Goal: Transaction & Acquisition: Obtain resource

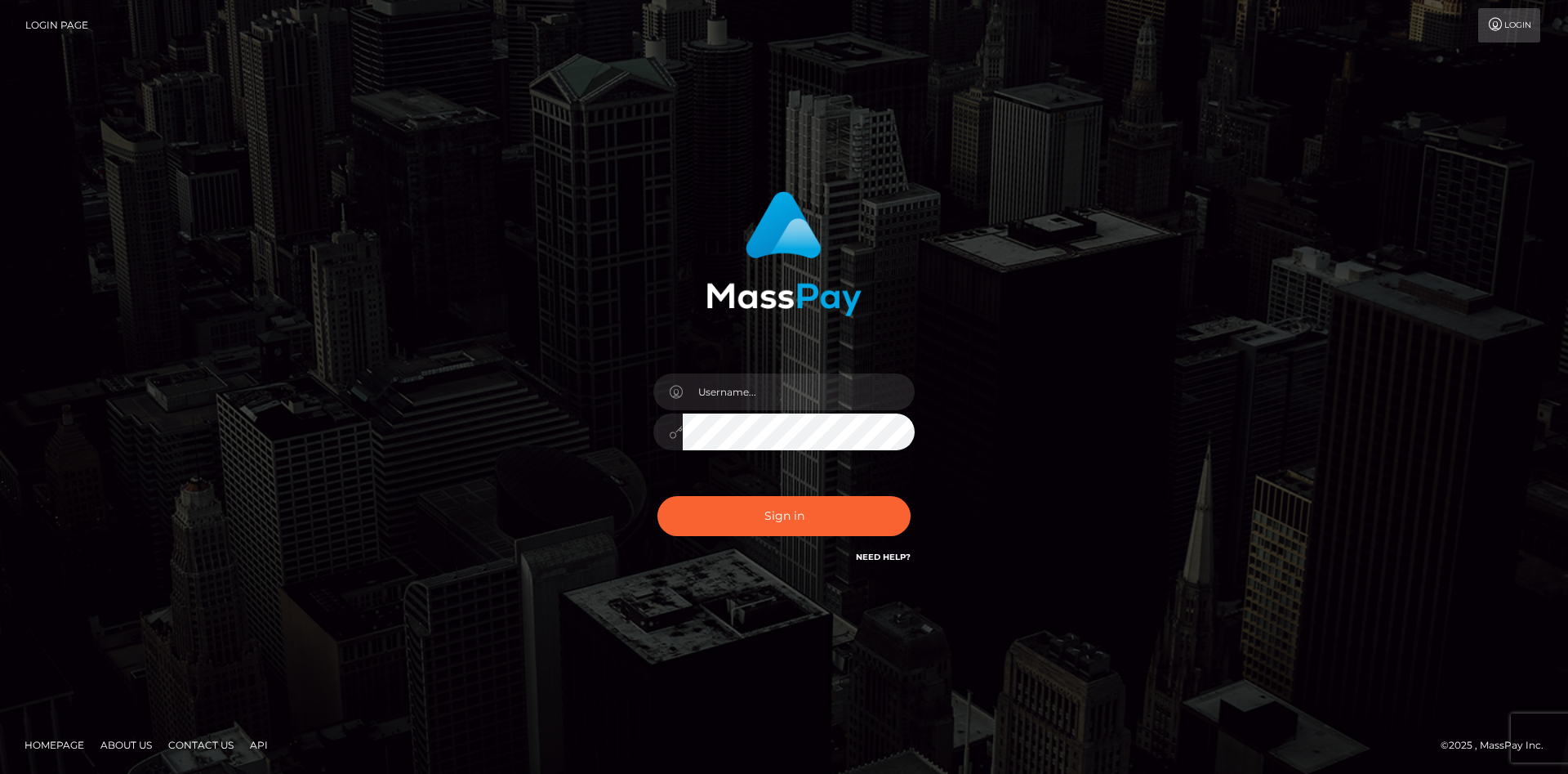
click at [770, 387] on input "text" at bounding box center [799, 392] width 232 height 37
type input "faisal_uplift"
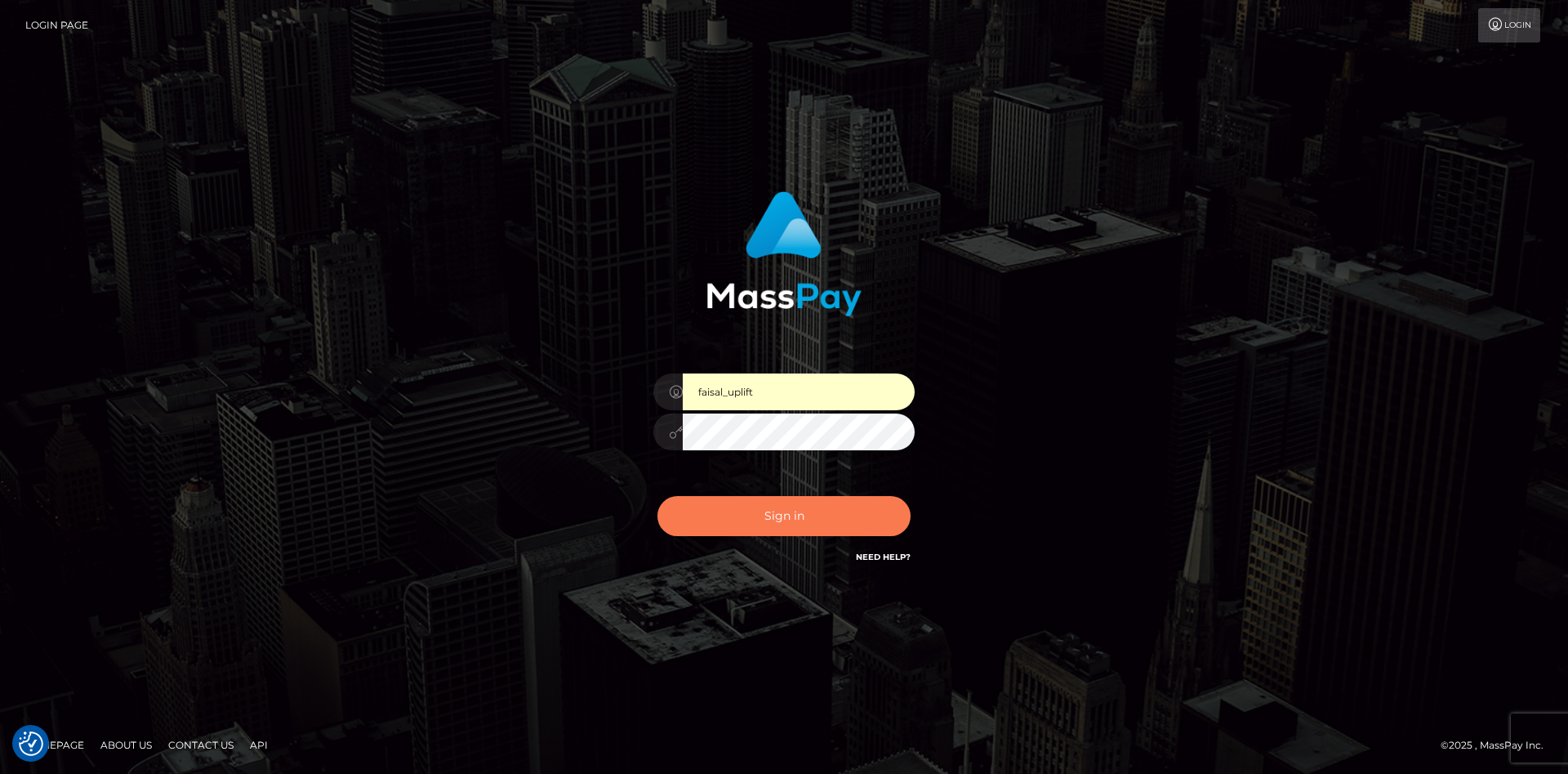
click at [783, 518] on button "Sign in" at bounding box center [784, 516] width 253 height 40
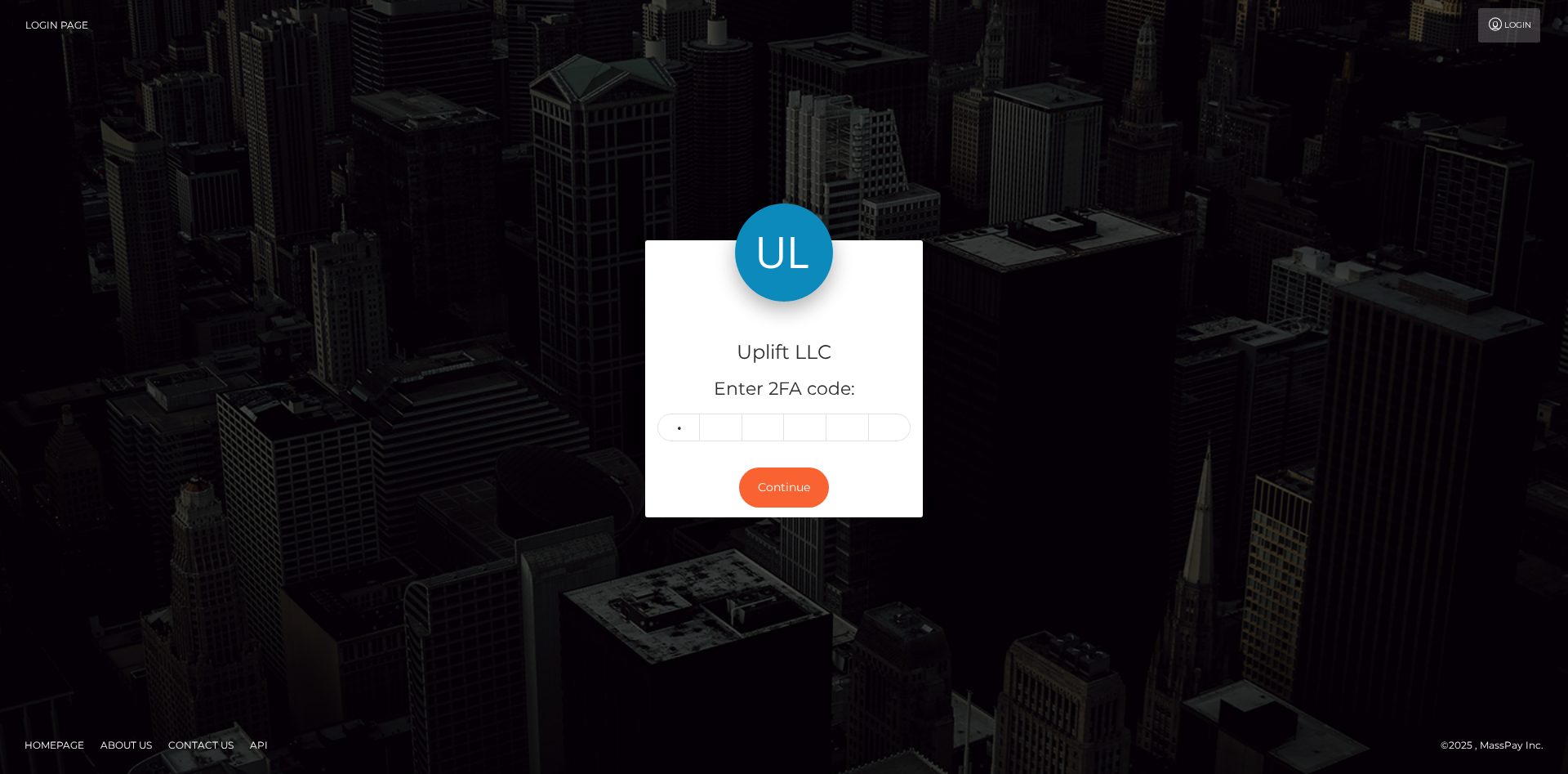
type input "6"
type input "0"
type input "5"
type input "7"
type input "4"
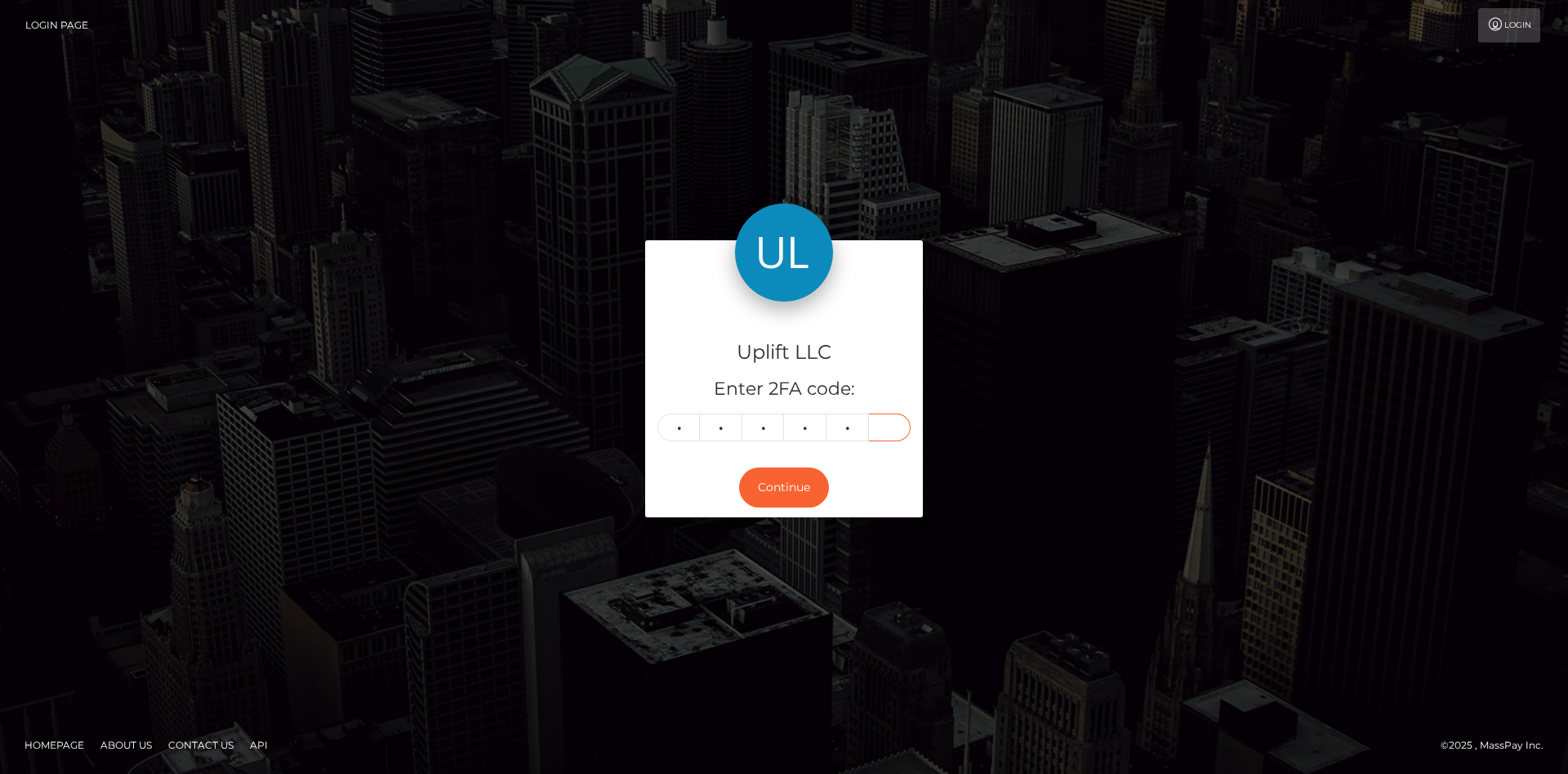
type input "6"
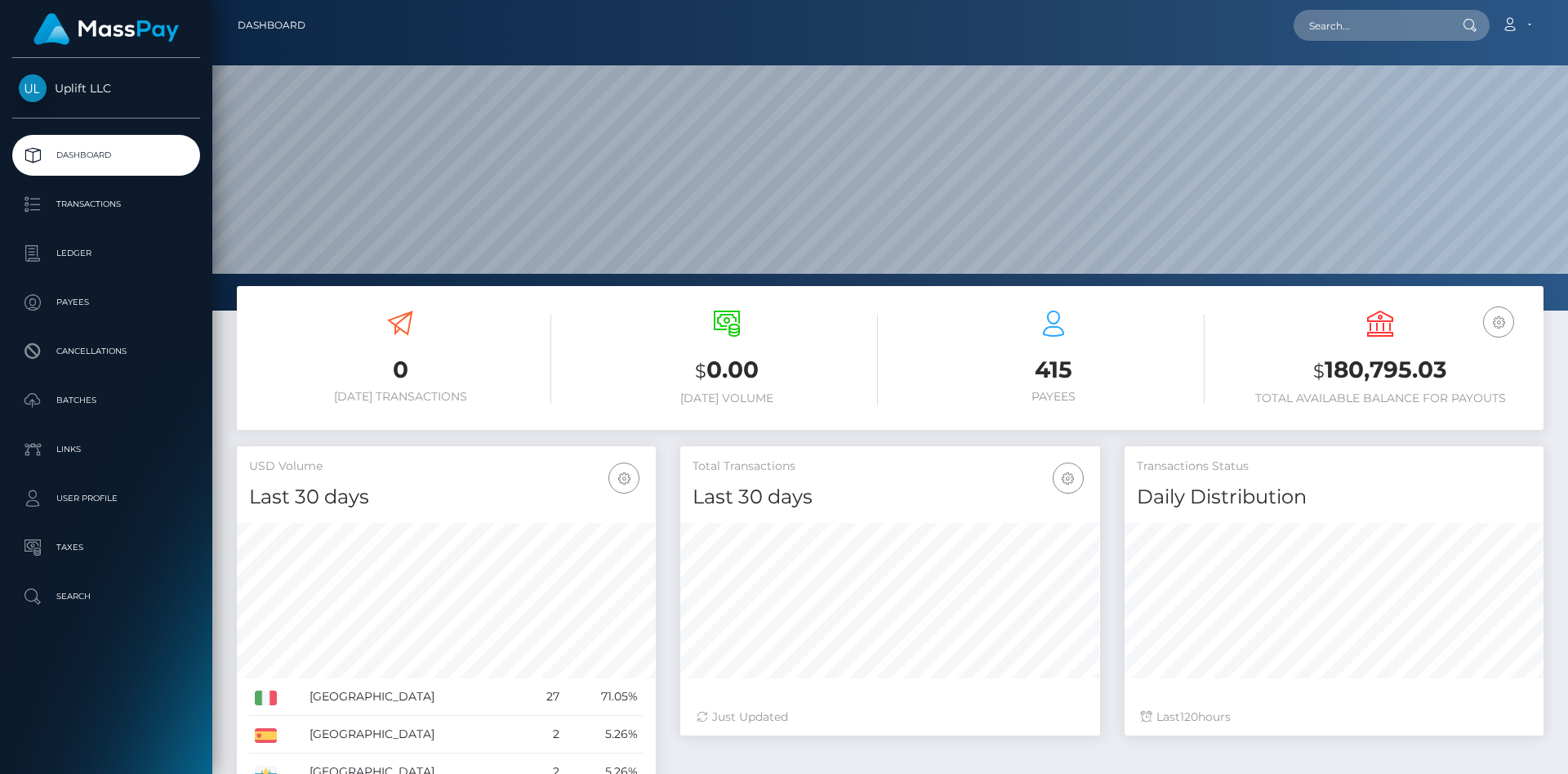
scroll to position [289, 419]
click at [83, 395] on p "Batches" at bounding box center [106, 400] width 175 height 24
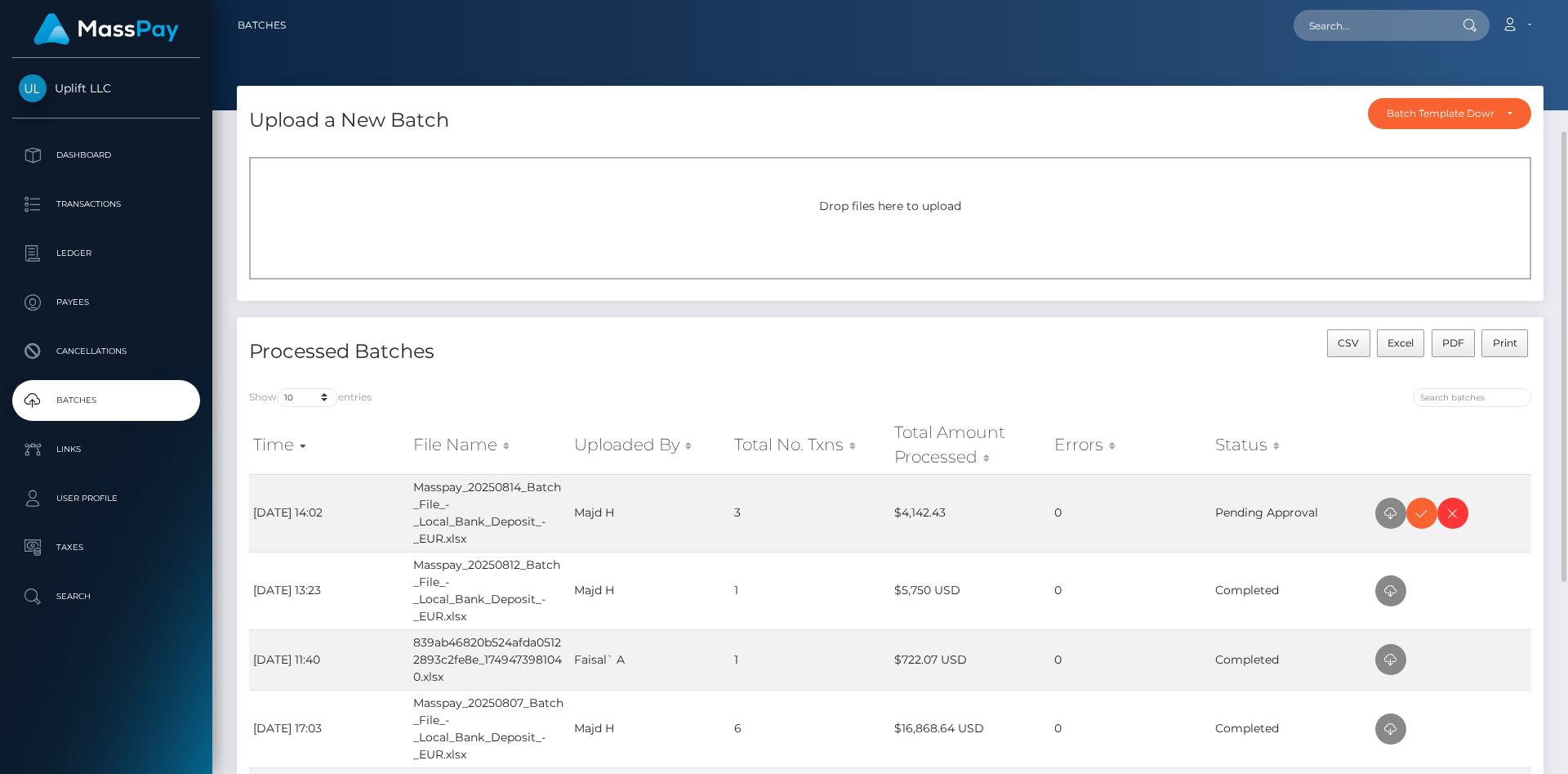
scroll to position [167, 0]
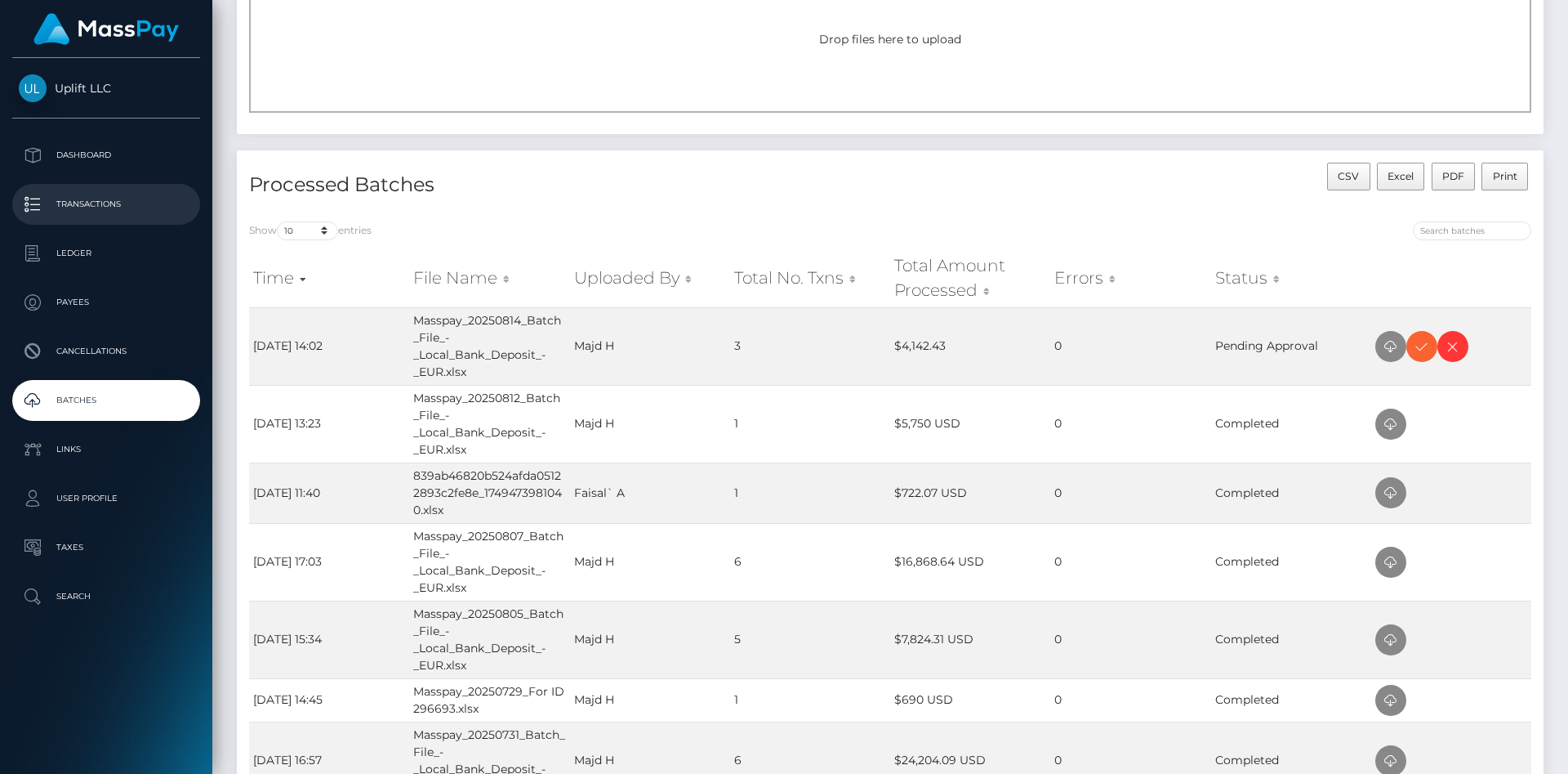
click at [88, 205] on p "Transactions" at bounding box center [106, 204] width 175 height 24
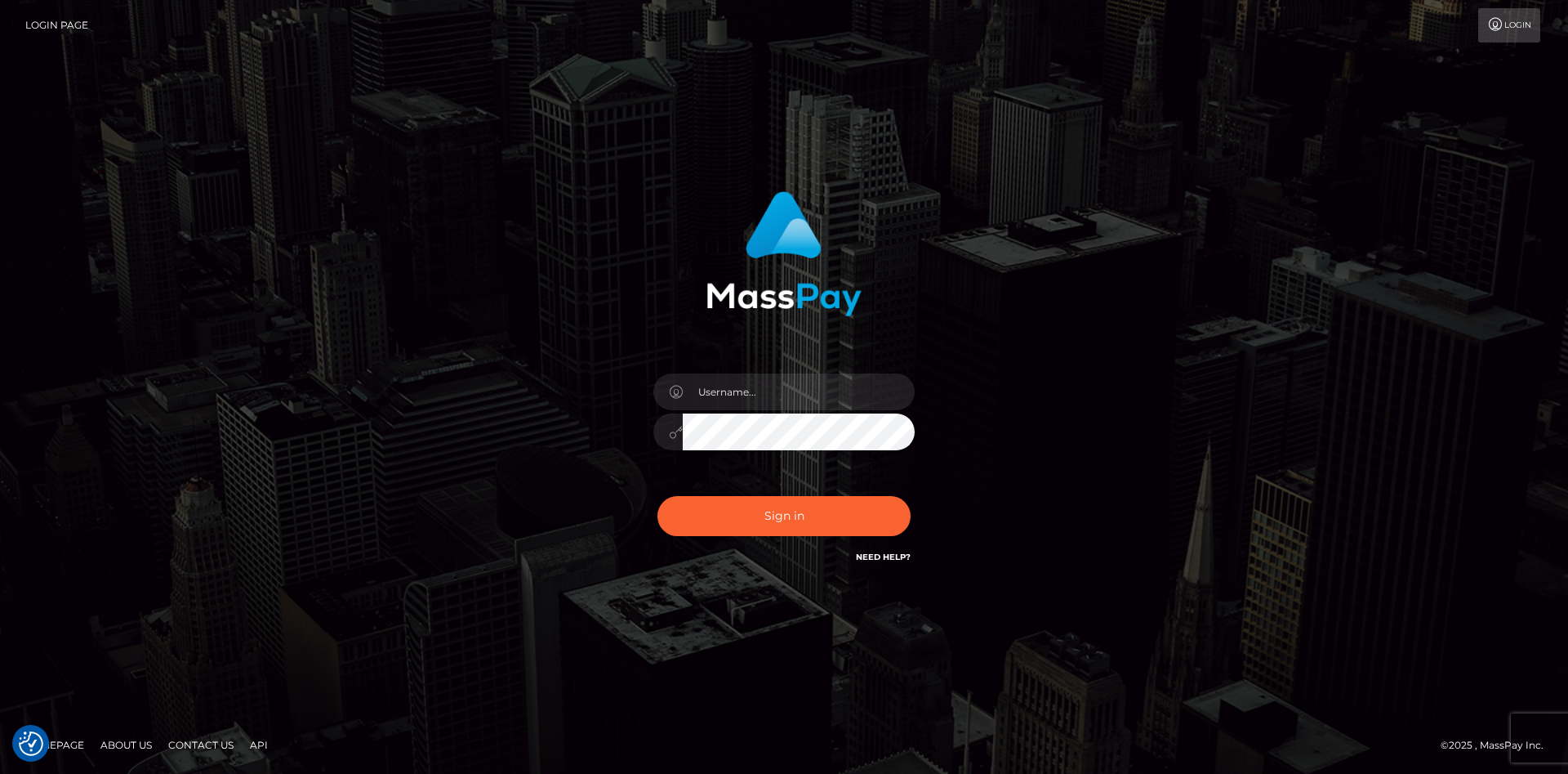
checkbox input "true"
click at [756, 394] on input "text" at bounding box center [799, 392] width 232 height 37
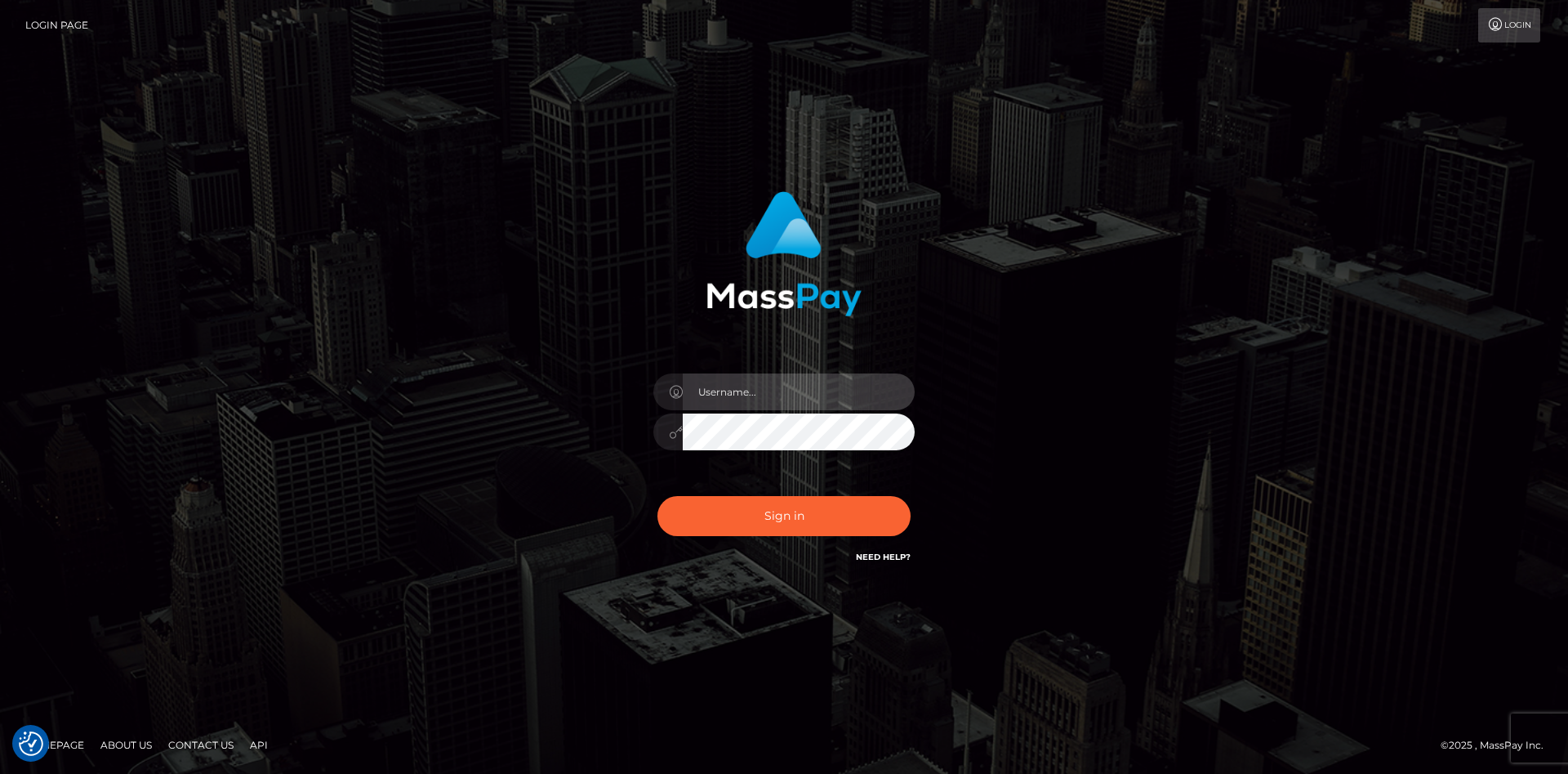
type input "faisal_uplift"
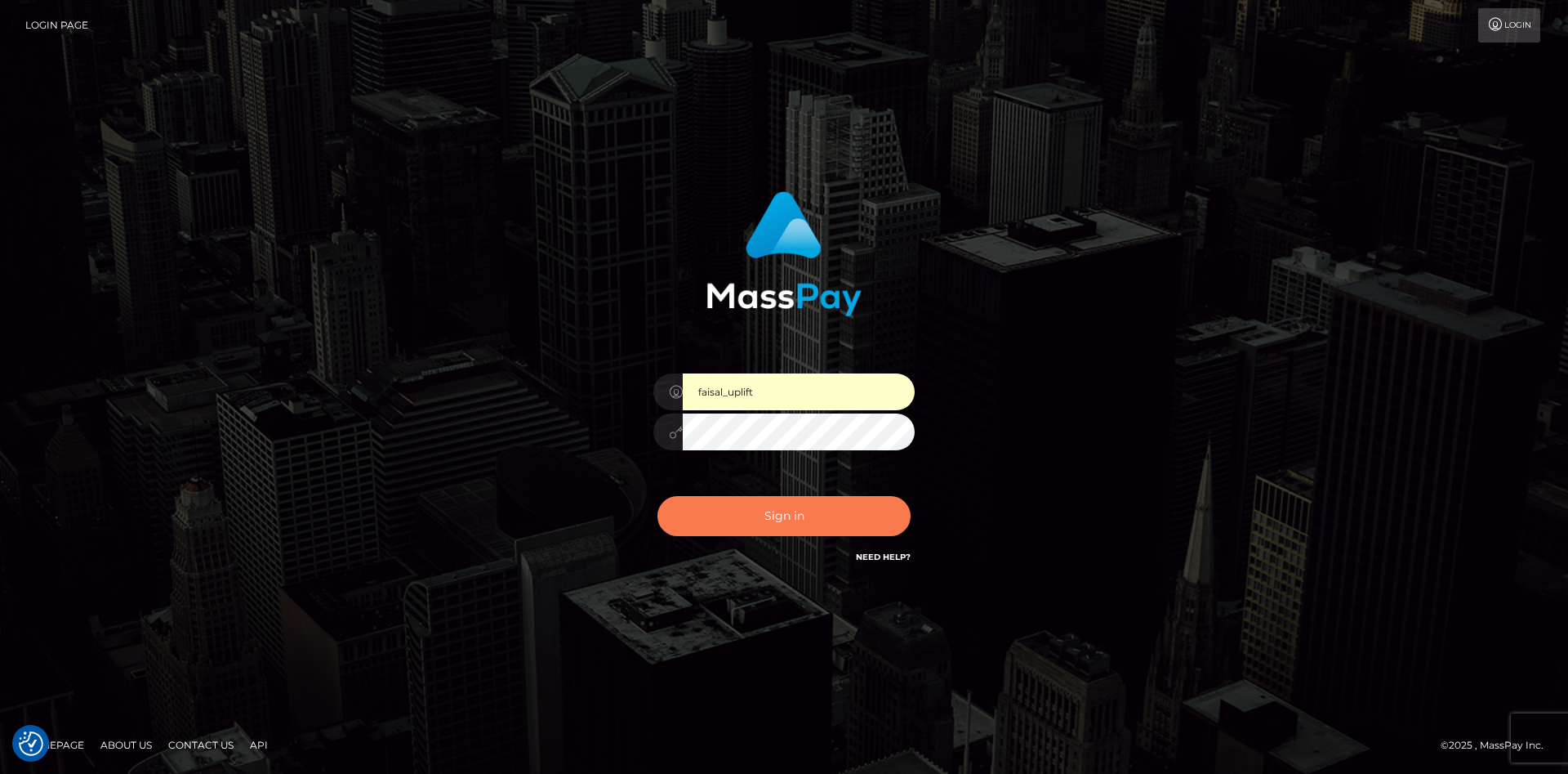
click at [793, 518] on button "Sign in" at bounding box center [784, 516] width 253 height 40
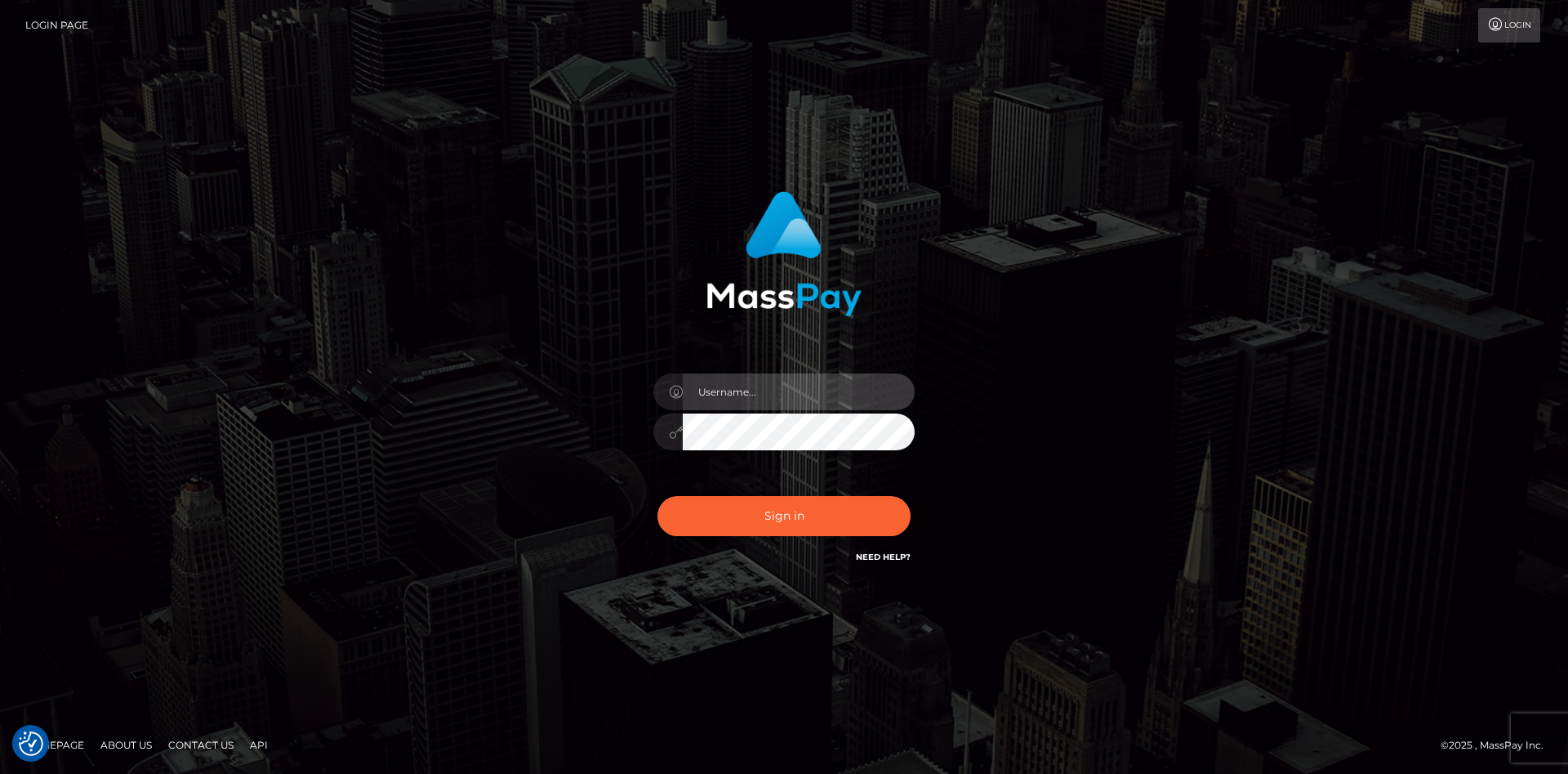
click at [797, 377] on input "text" at bounding box center [799, 392] width 232 height 37
type input "faisal_uplift"
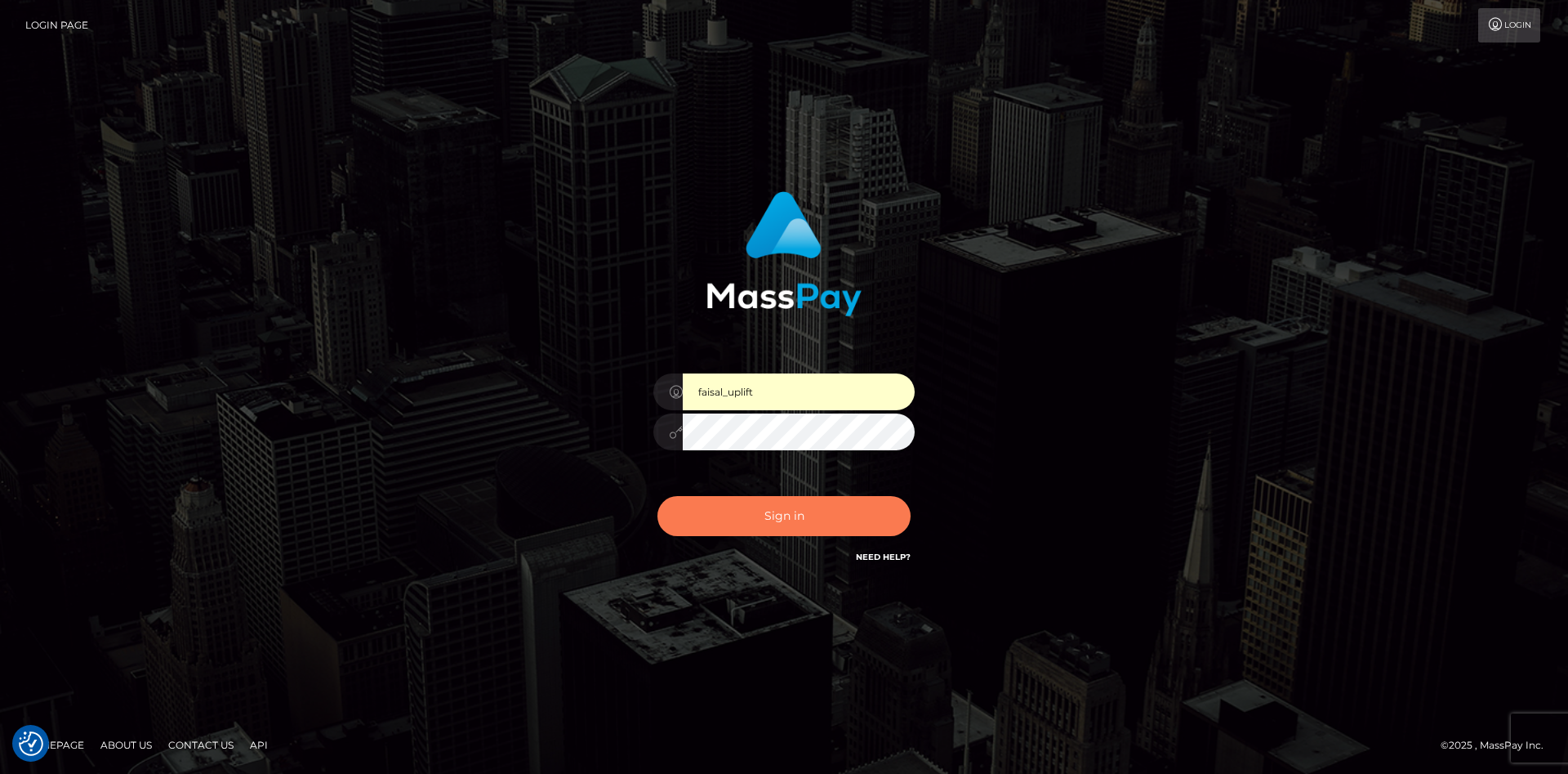
click at [786, 518] on button "Sign in" at bounding box center [784, 516] width 253 height 40
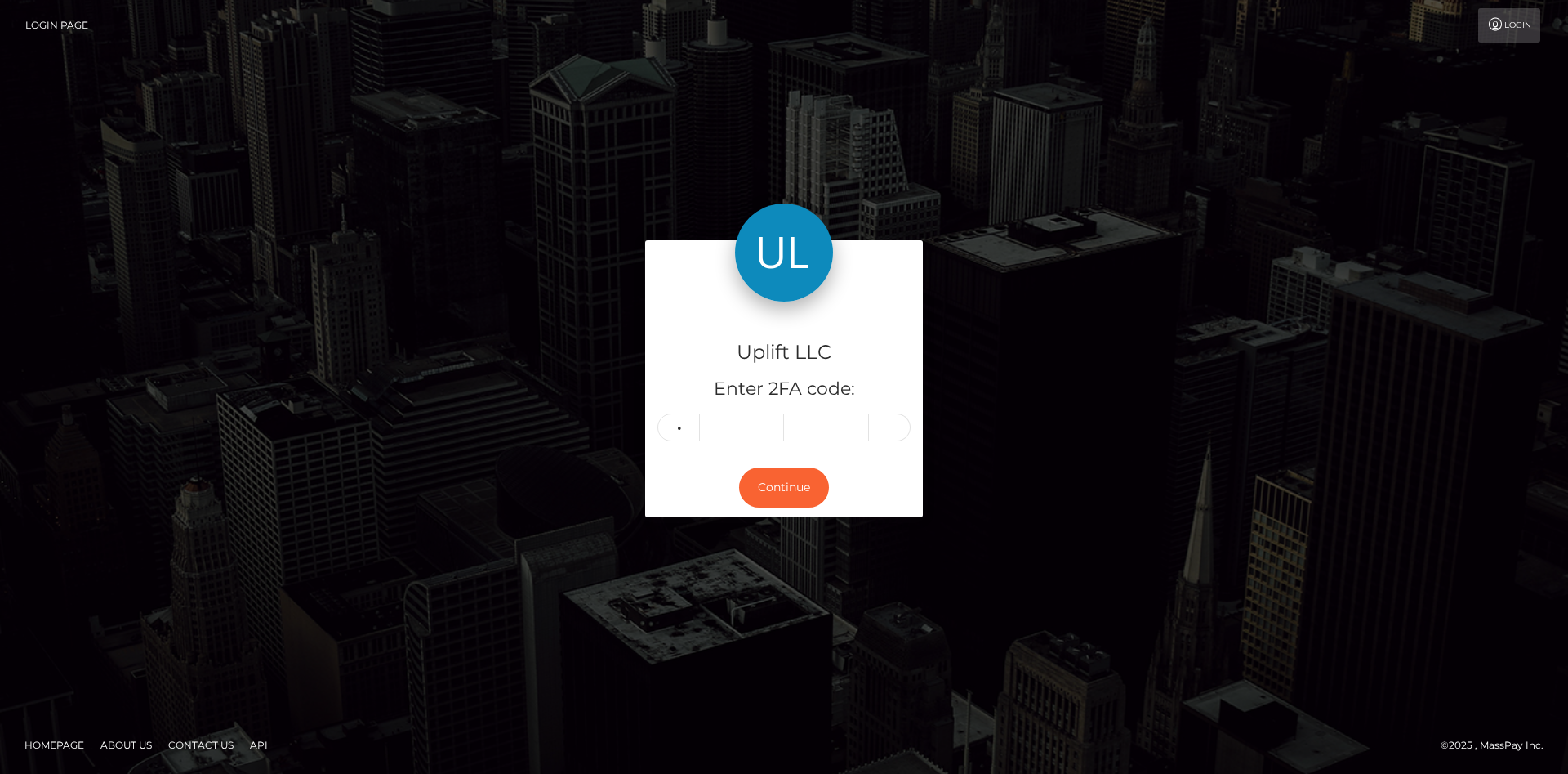
type input "8"
type input "0"
type input "6"
type input "0"
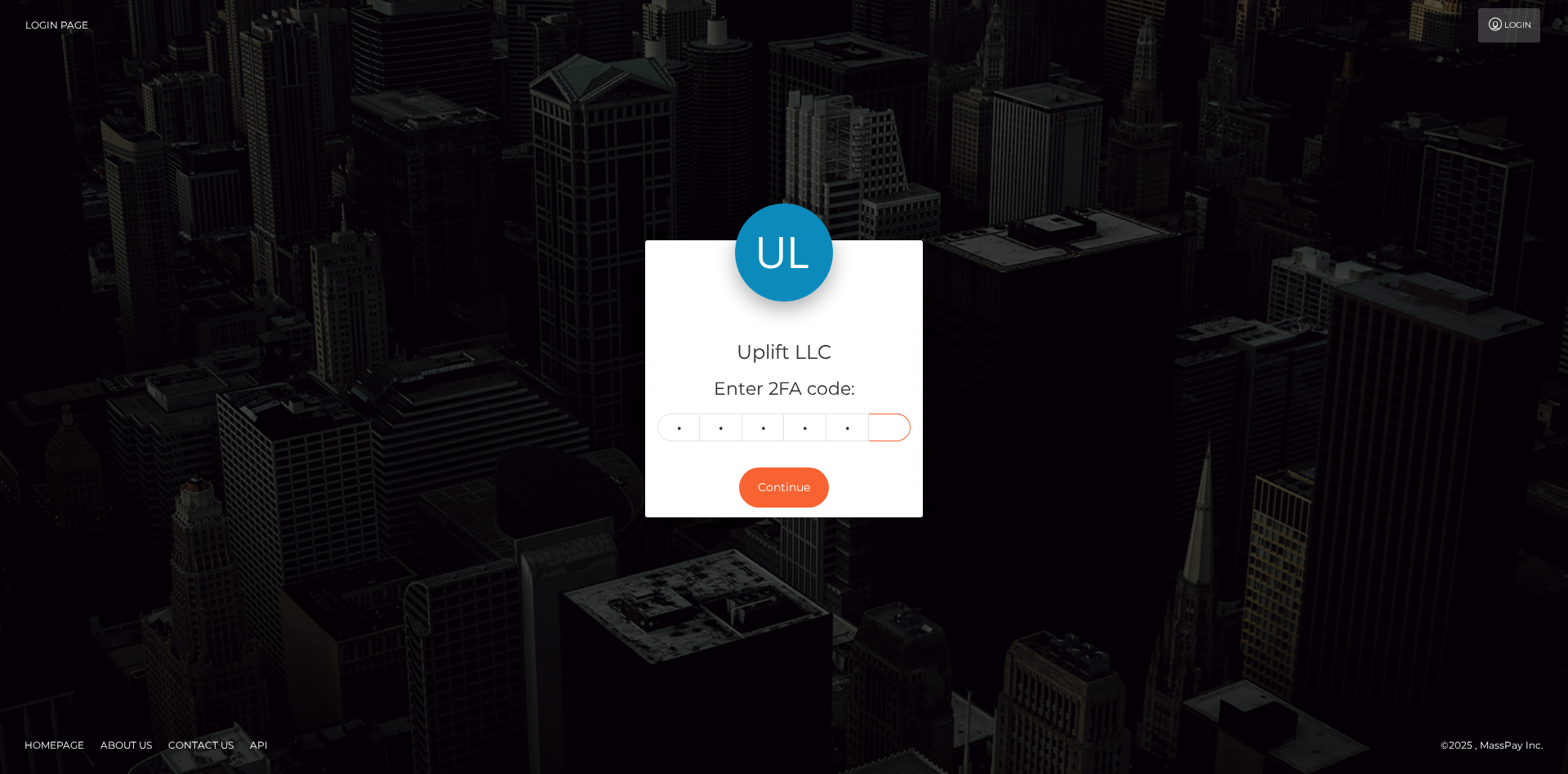
type input "9"
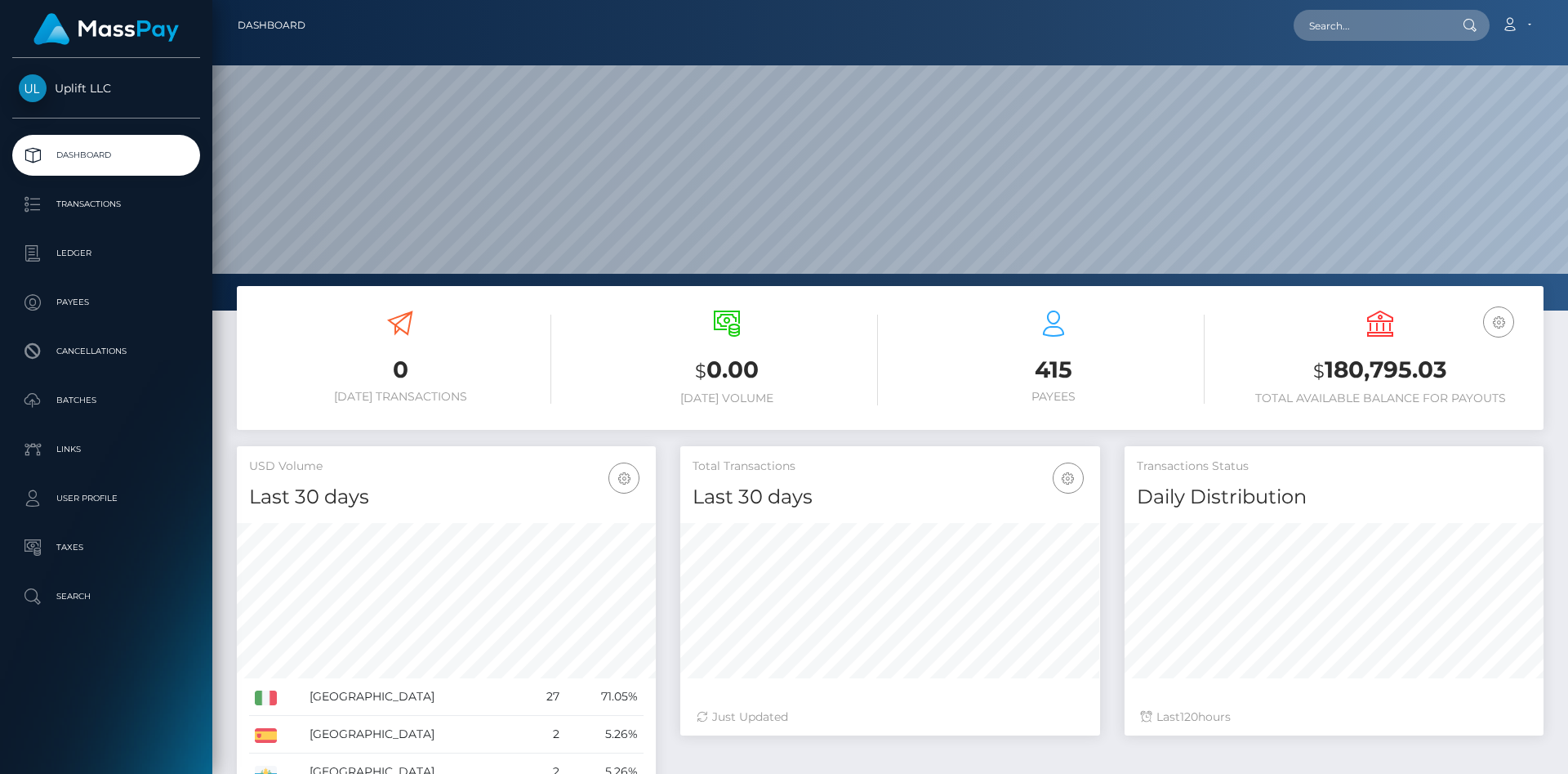
scroll to position [289, 419]
click at [97, 211] on p "Transactions" at bounding box center [106, 204] width 175 height 24
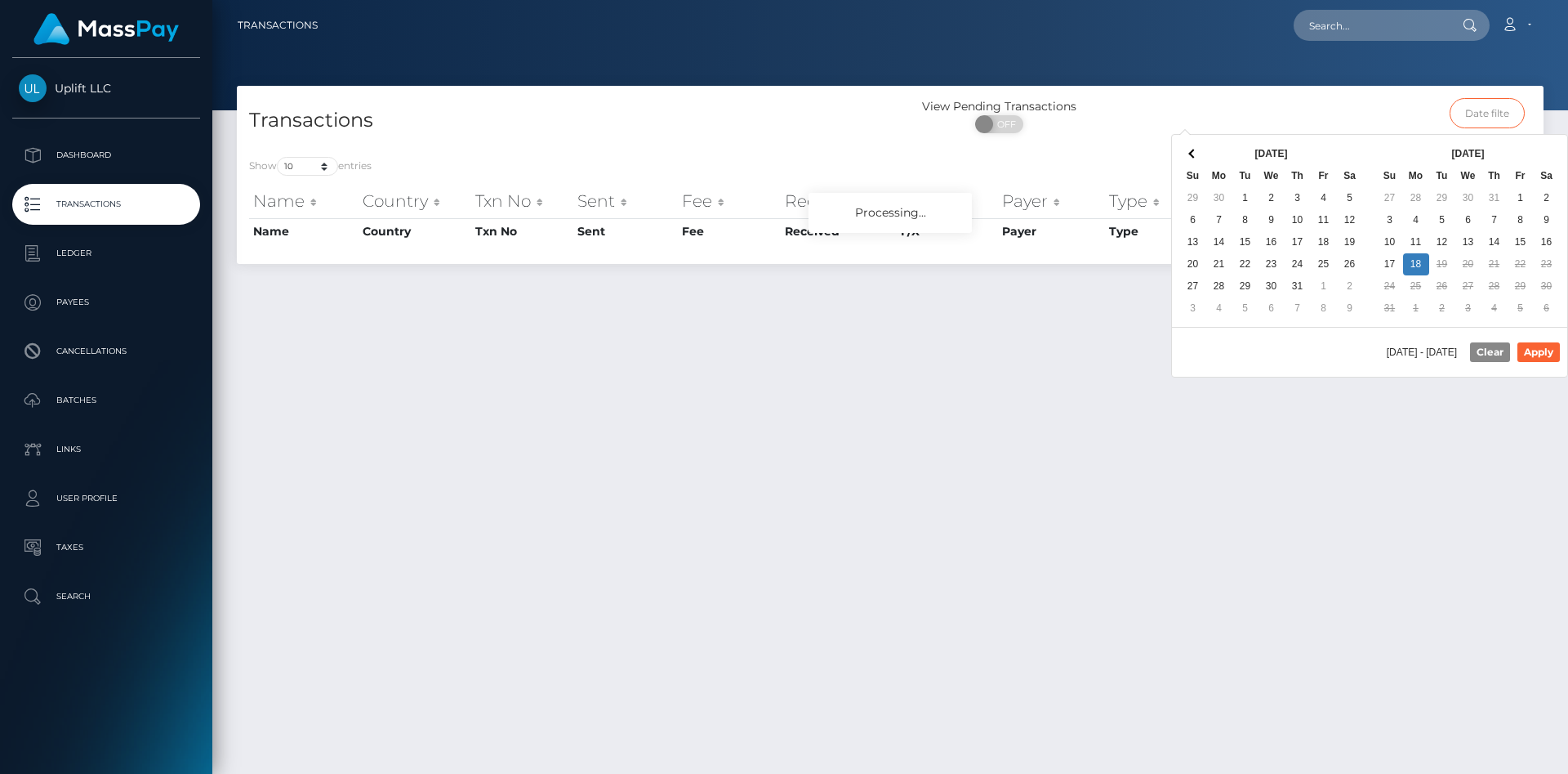
click at [1488, 120] on input "text" at bounding box center [1488, 113] width 76 height 30
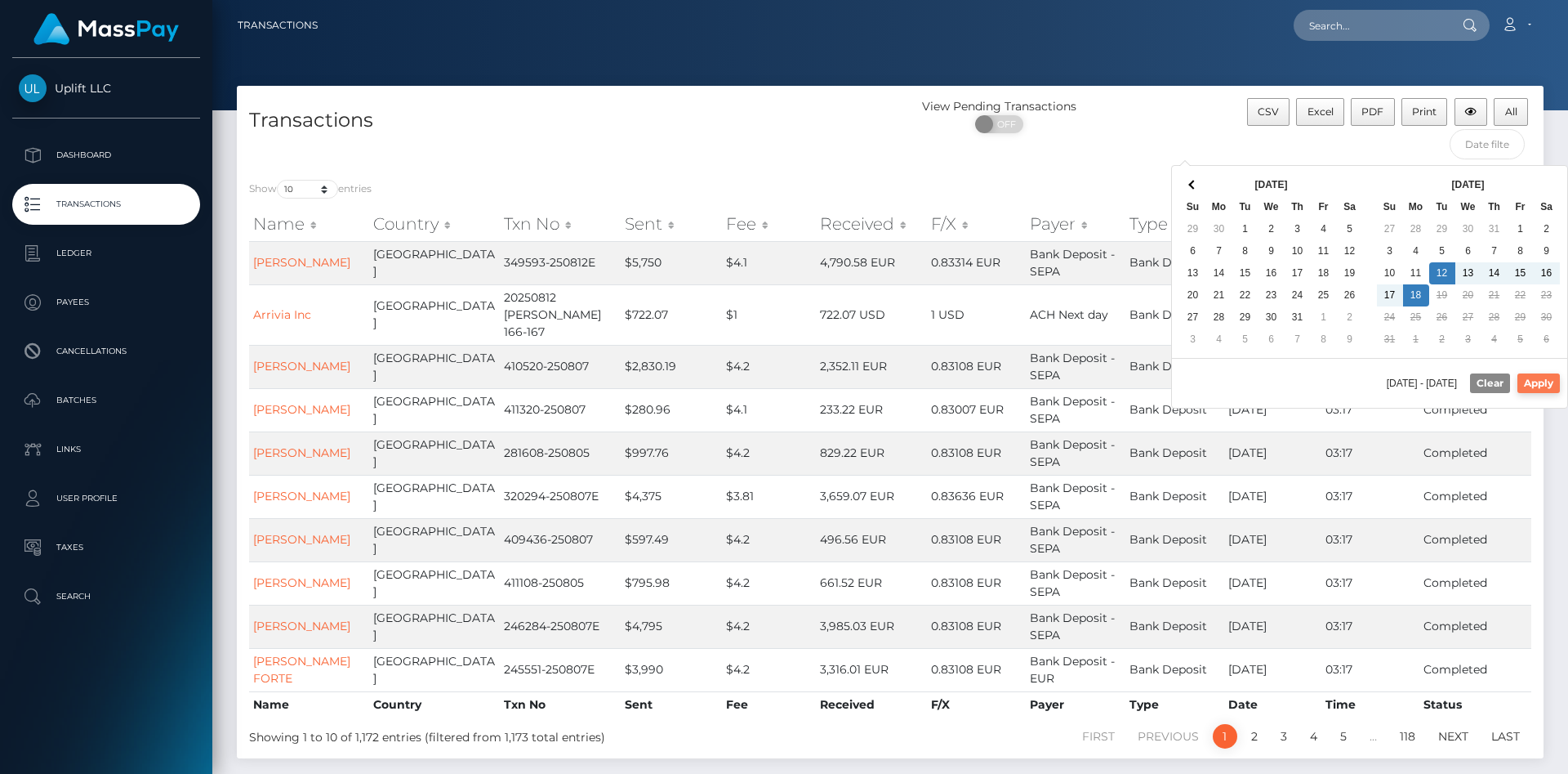
click at [1538, 379] on button "Apply" at bounding box center [1538, 384] width 43 height 20
type input "08/12/2025 - 08/18/2025"
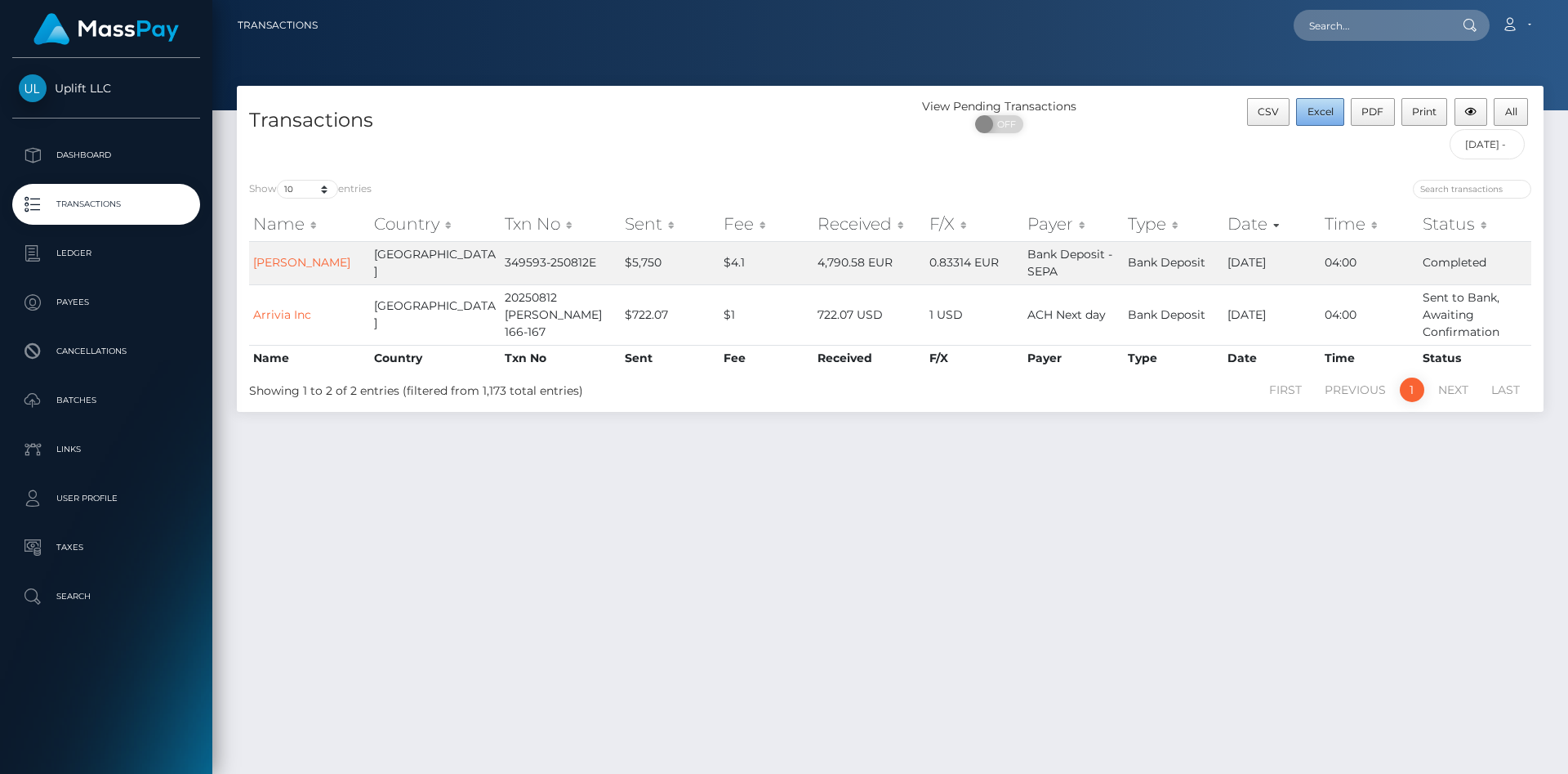
click at [1309, 119] on button "Excel" at bounding box center [1320, 112] width 48 height 28
click at [95, 250] on p "Ledger" at bounding box center [106, 253] width 175 height 24
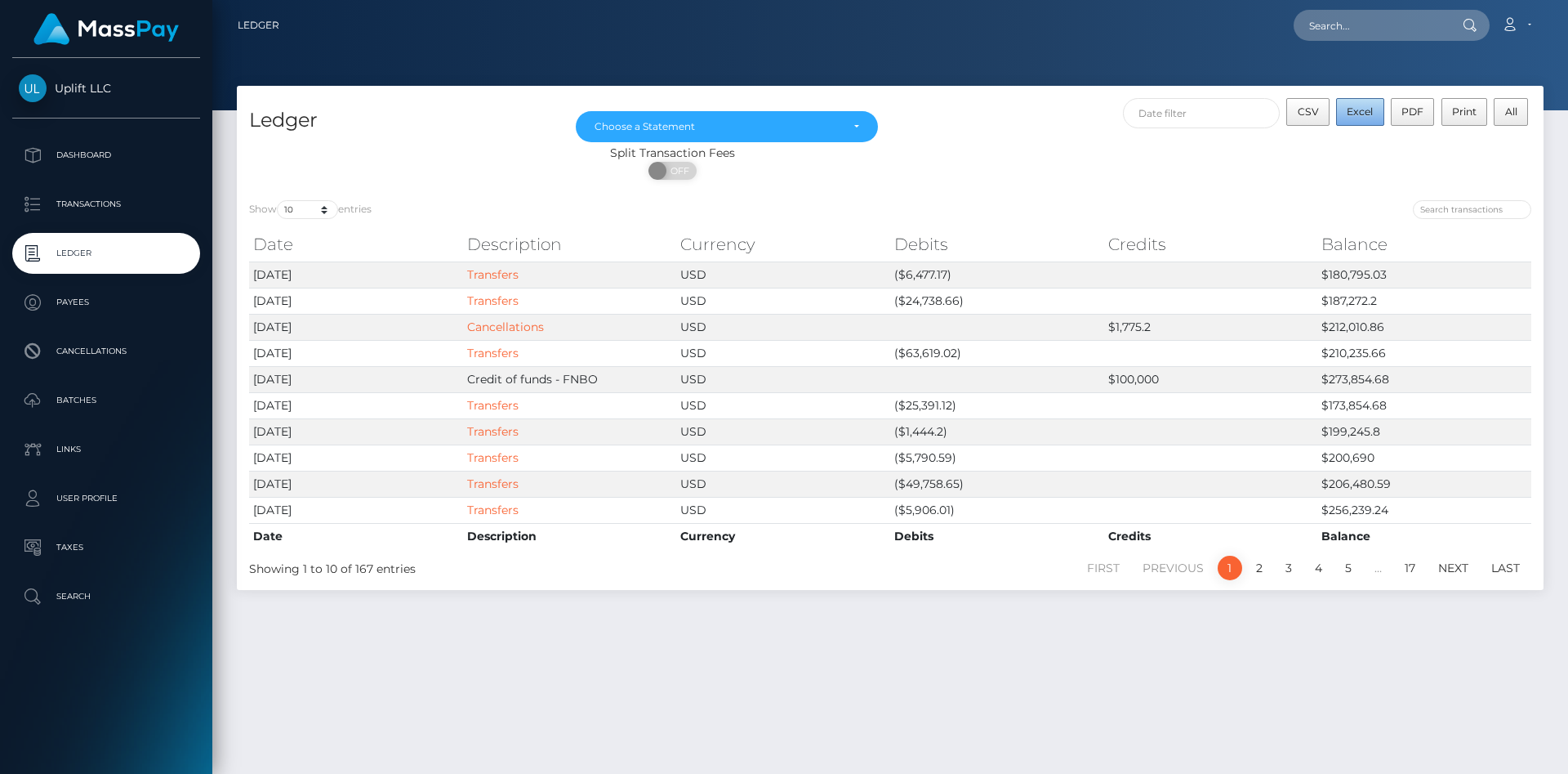
click at [1359, 111] on span "Excel" at bounding box center [1359, 112] width 26 height 13
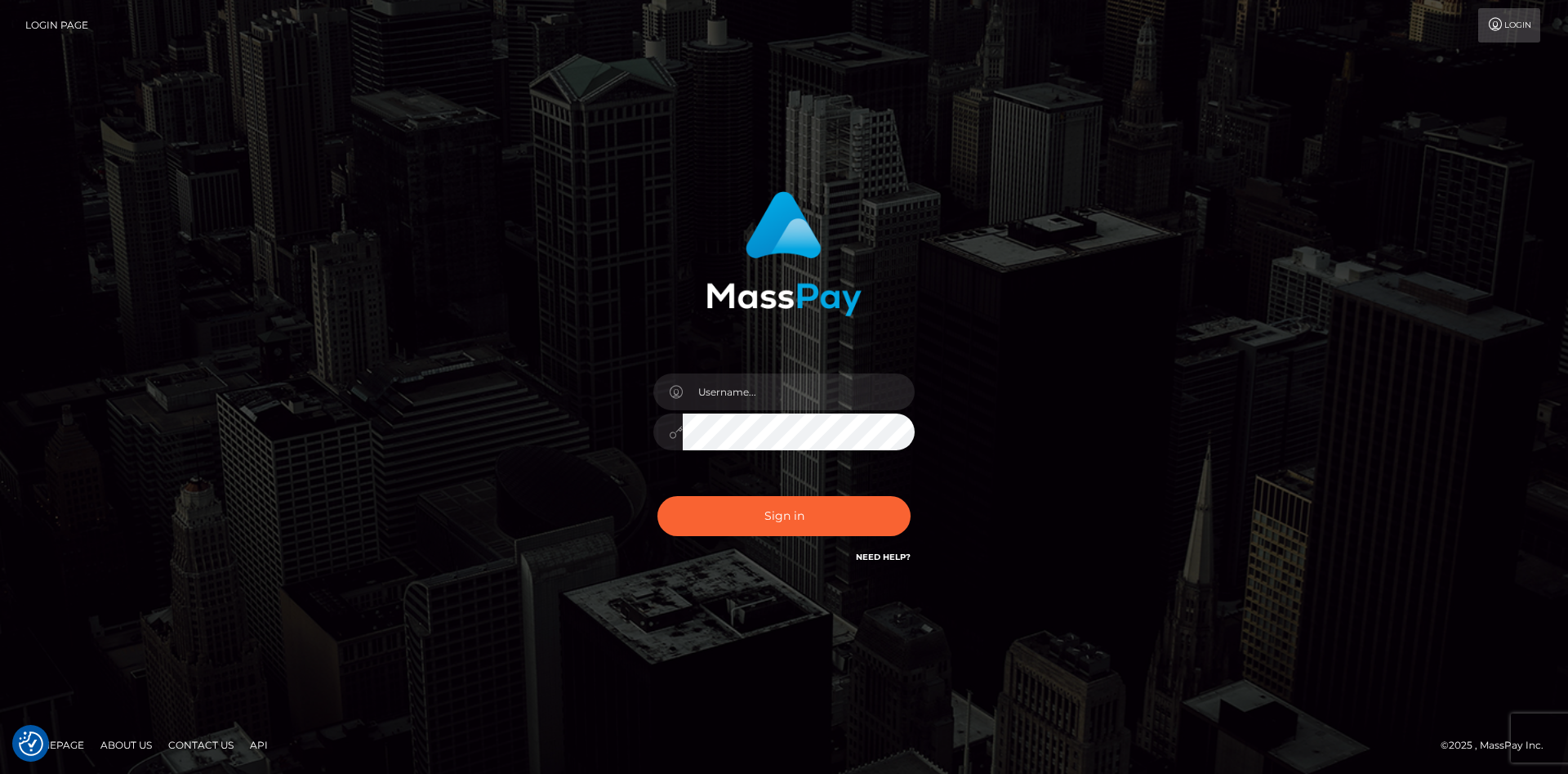
checkbox input "true"
